Goal: Information Seeking & Learning: Learn about a topic

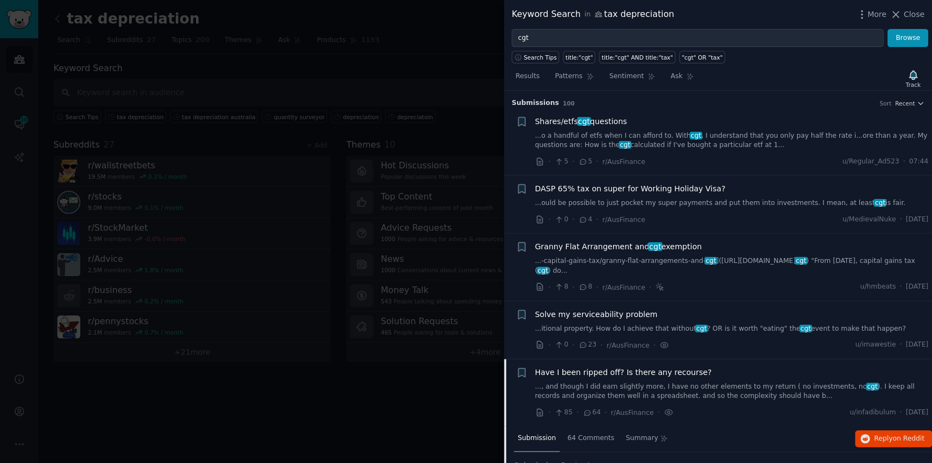
scroll to position [522, 0]
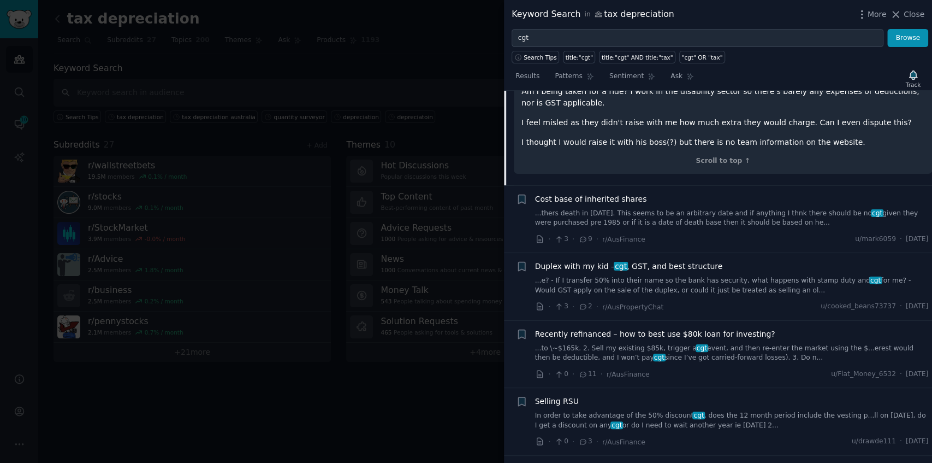
click at [710, 209] on link "...thers death in [DATE]. This seems to be an arbitrary date and if anything I …" at bounding box center [732, 218] width 394 height 19
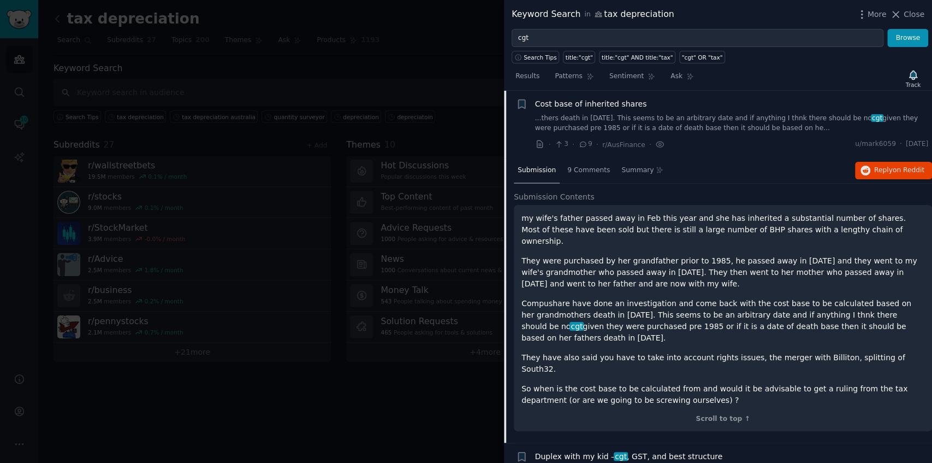
scroll to position [334, 0]
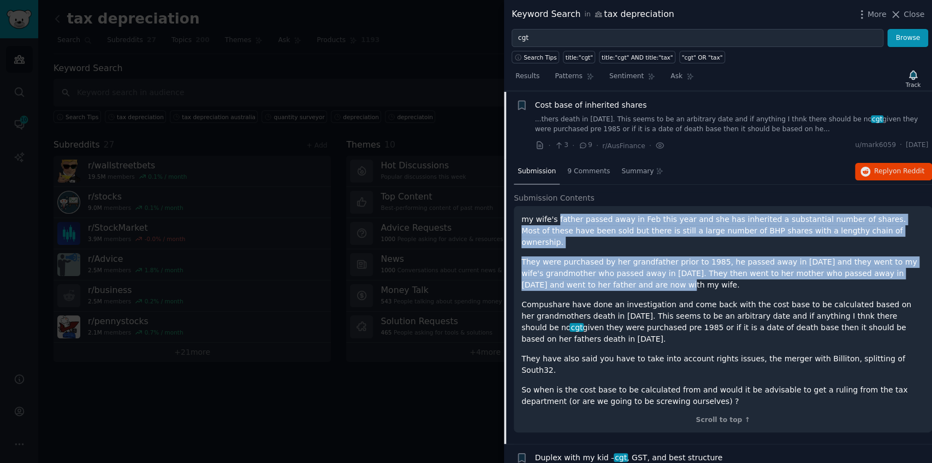
drag, startPoint x: 555, startPoint y: 219, endPoint x: 622, endPoint y: 279, distance: 89.3
click at [618, 273] on div "my wife's father passed away in Feb this year and she has inherited a substanti…" at bounding box center [723, 310] width 403 height 193
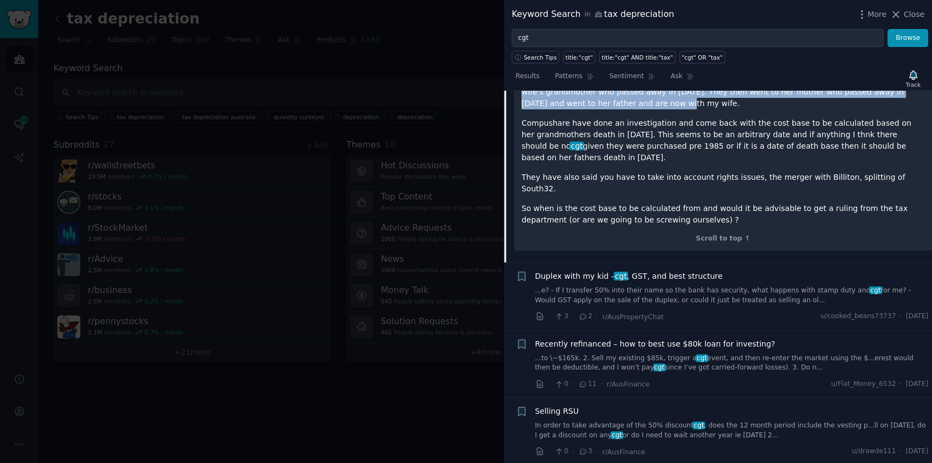
scroll to position [517, 0]
click at [647, 285] on link "...e? - If I transfer 50% into their name so the bank has security, what happen…" at bounding box center [732, 294] width 394 height 19
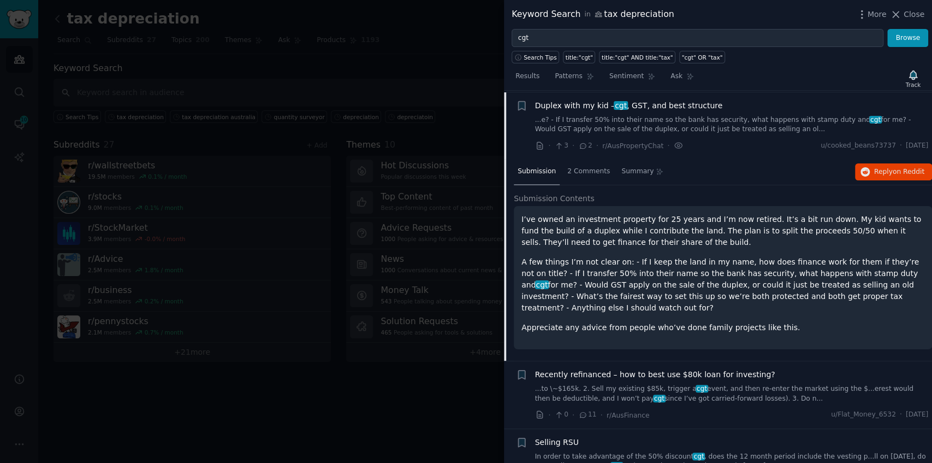
scroll to position [511, 0]
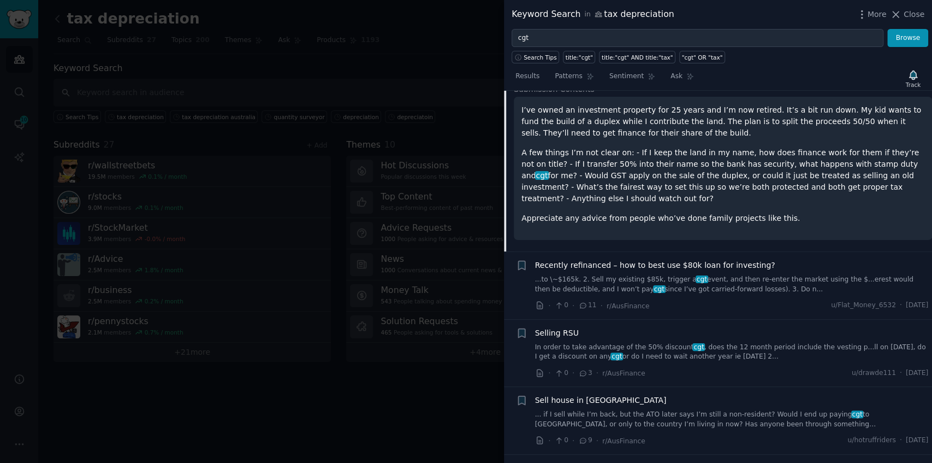
click at [702, 259] on span "Recently refinanced – how to best use $80k loan for investing?" at bounding box center [655, 264] width 240 height 11
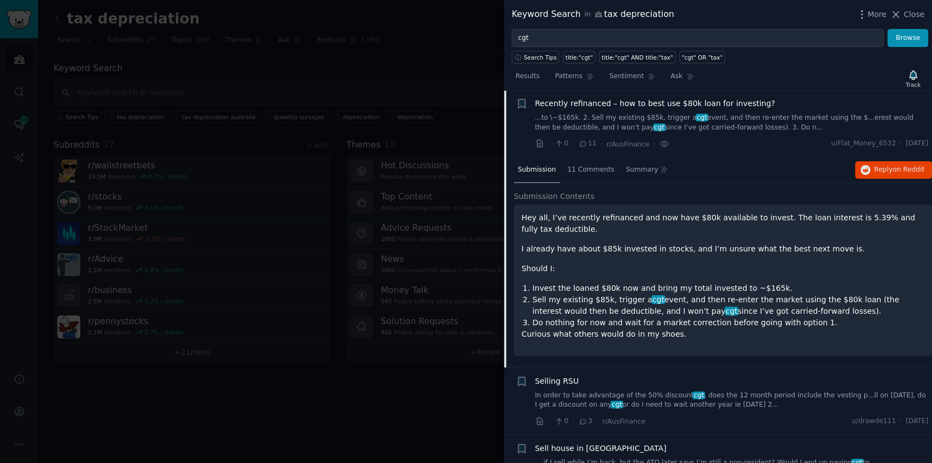
scroll to position [469, 0]
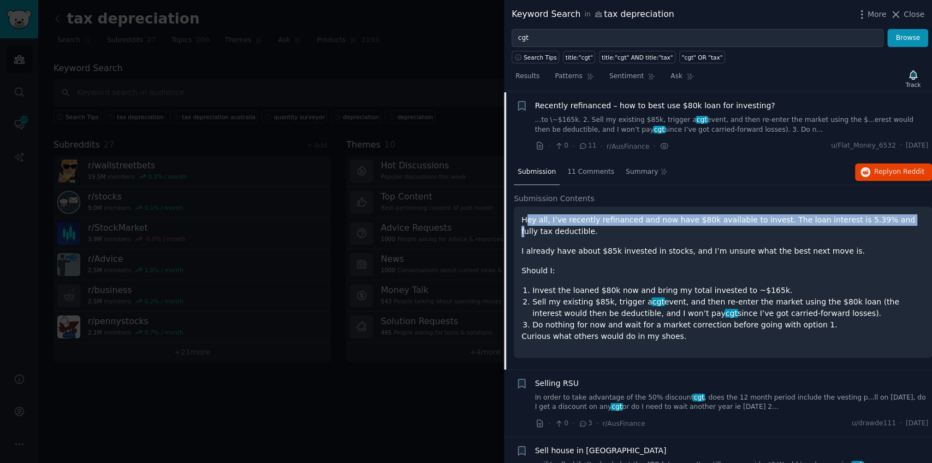
drag, startPoint x: 526, startPoint y: 214, endPoint x: 866, endPoint y: 218, distance: 339.7
click at [866, 218] on p "Hey all, I’ve recently refinanced and now have $80k available to invest. The lo…" at bounding box center [723, 225] width 403 height 23
